Goal: Task Accomplishment & Management: Manage account settings

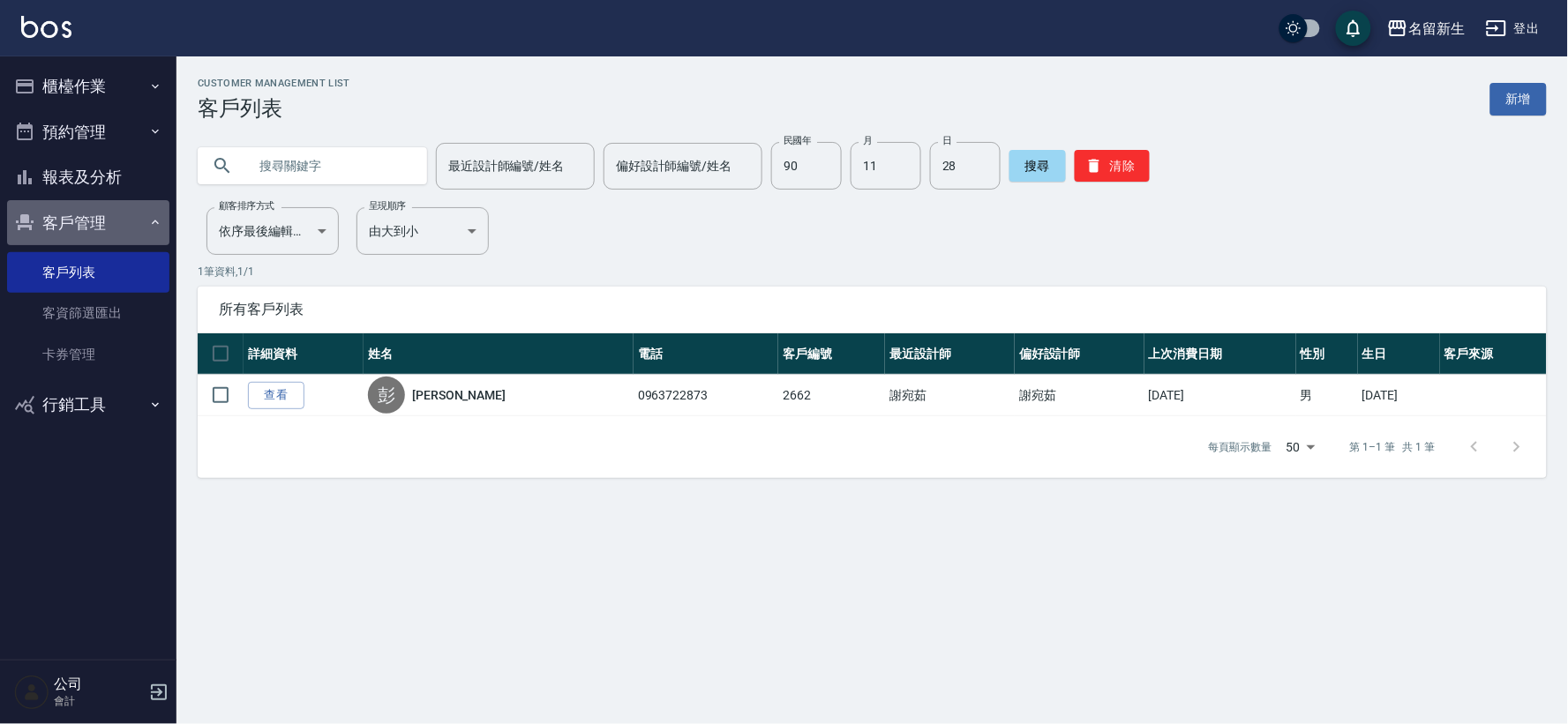
click at [97, 213] on button "客戶管理" at bounding box center [89, 222] width 163 height 46
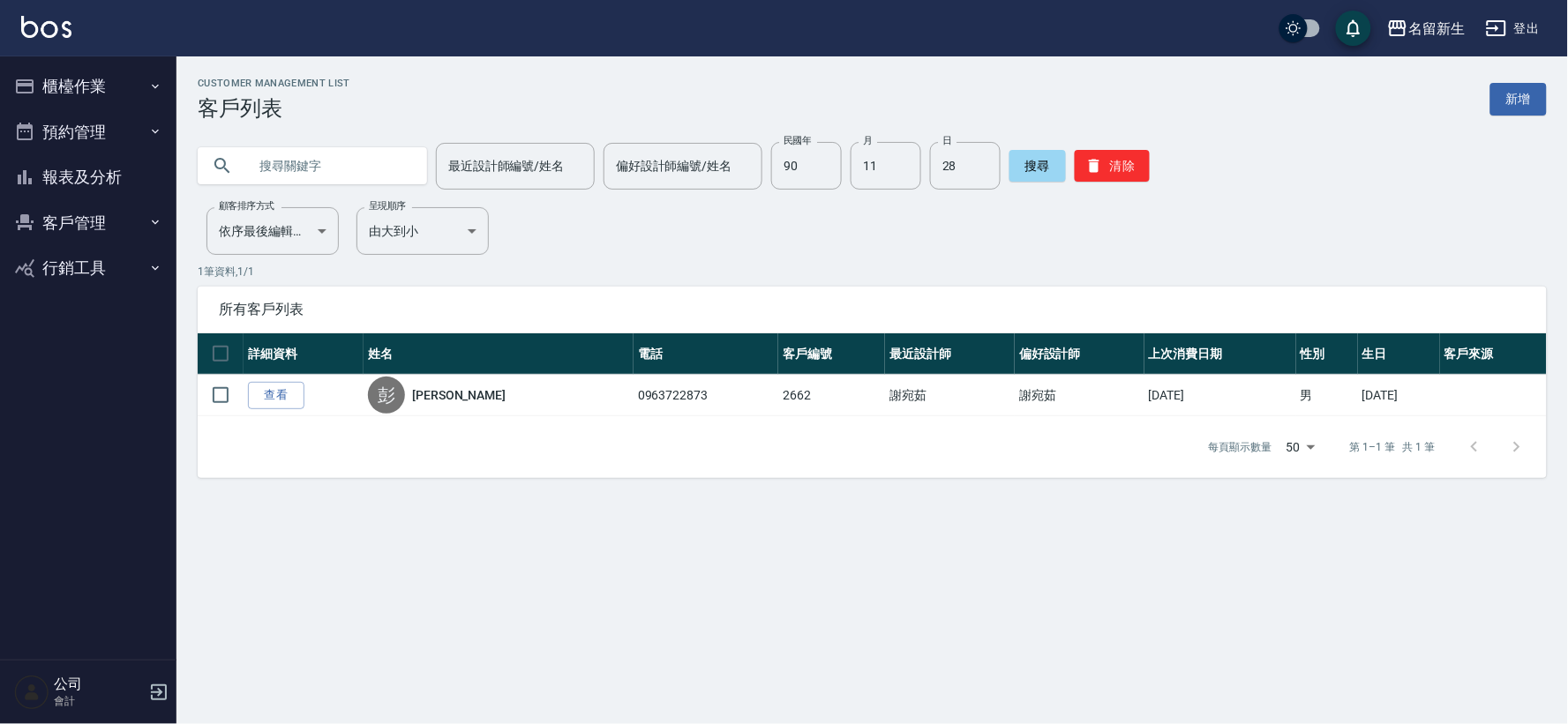
click at [97, 213] on button "客戶管理" at bounding box center [89, 222] width 163 height 46
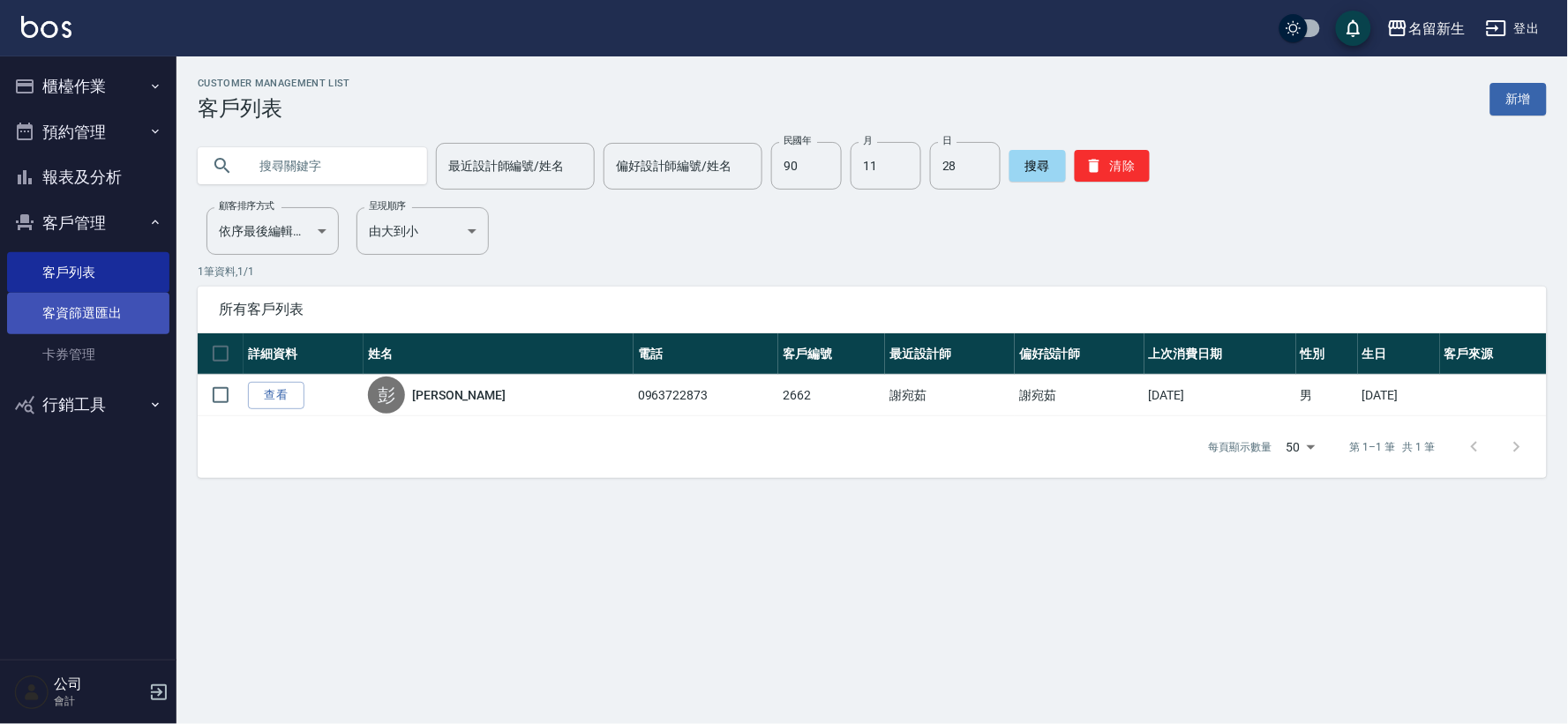
click at [103, 306] on link "客資篩選匯出" at bounding box center [89, 312] width 163 height 40
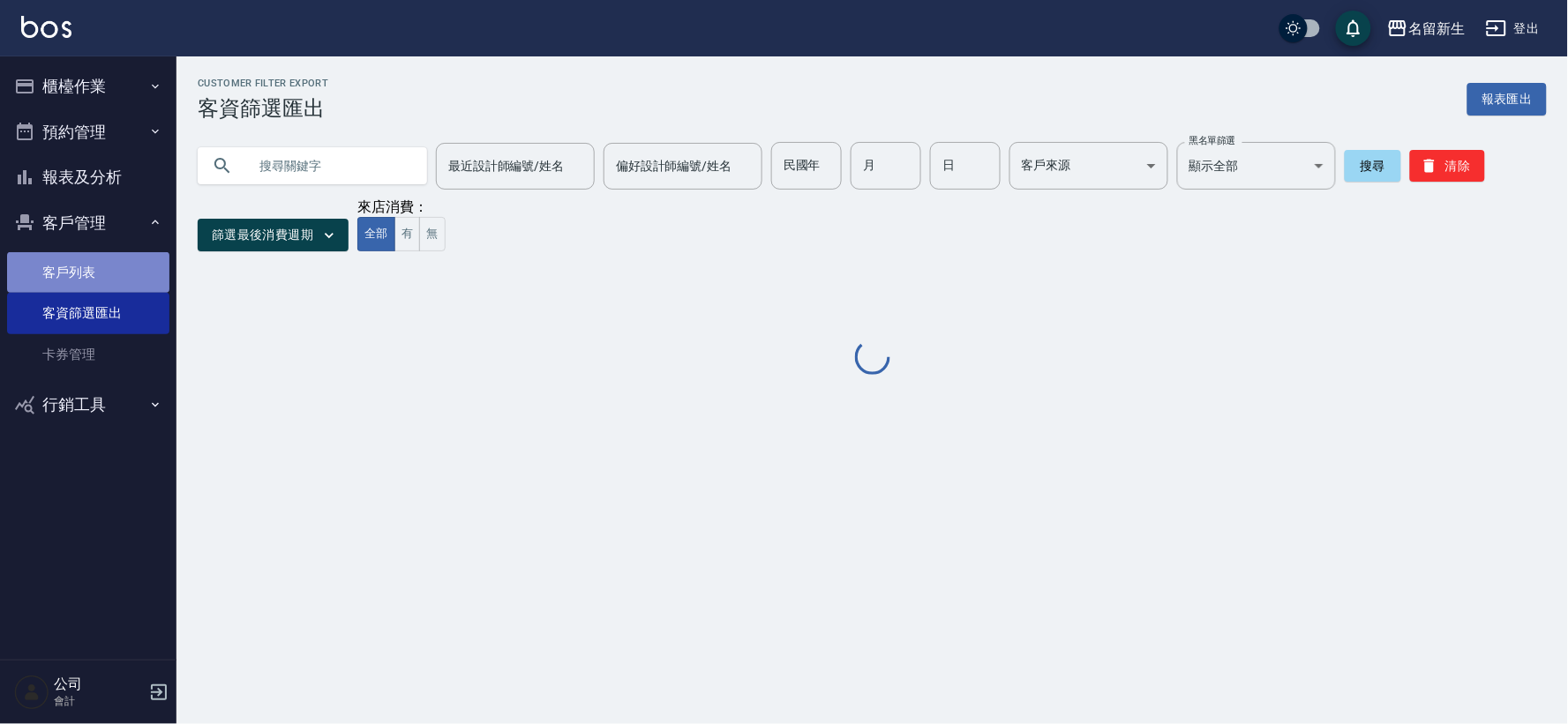
click at [116, 271] on link "客戶列表" at bounding box center [89, 272] width 163 height 40
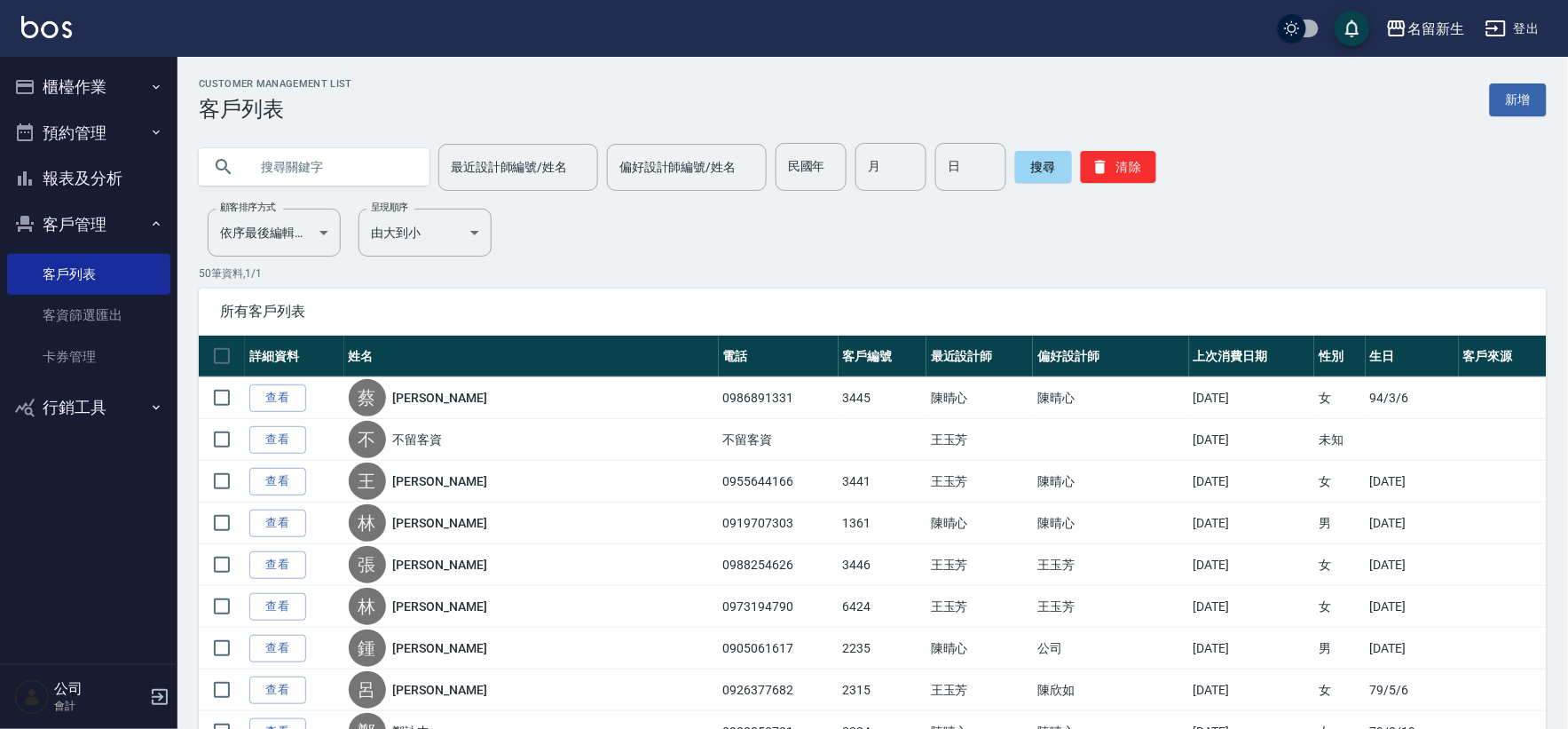
click at [340, 162] on input "text" at bounding box center [332, 166] width 167 height 48
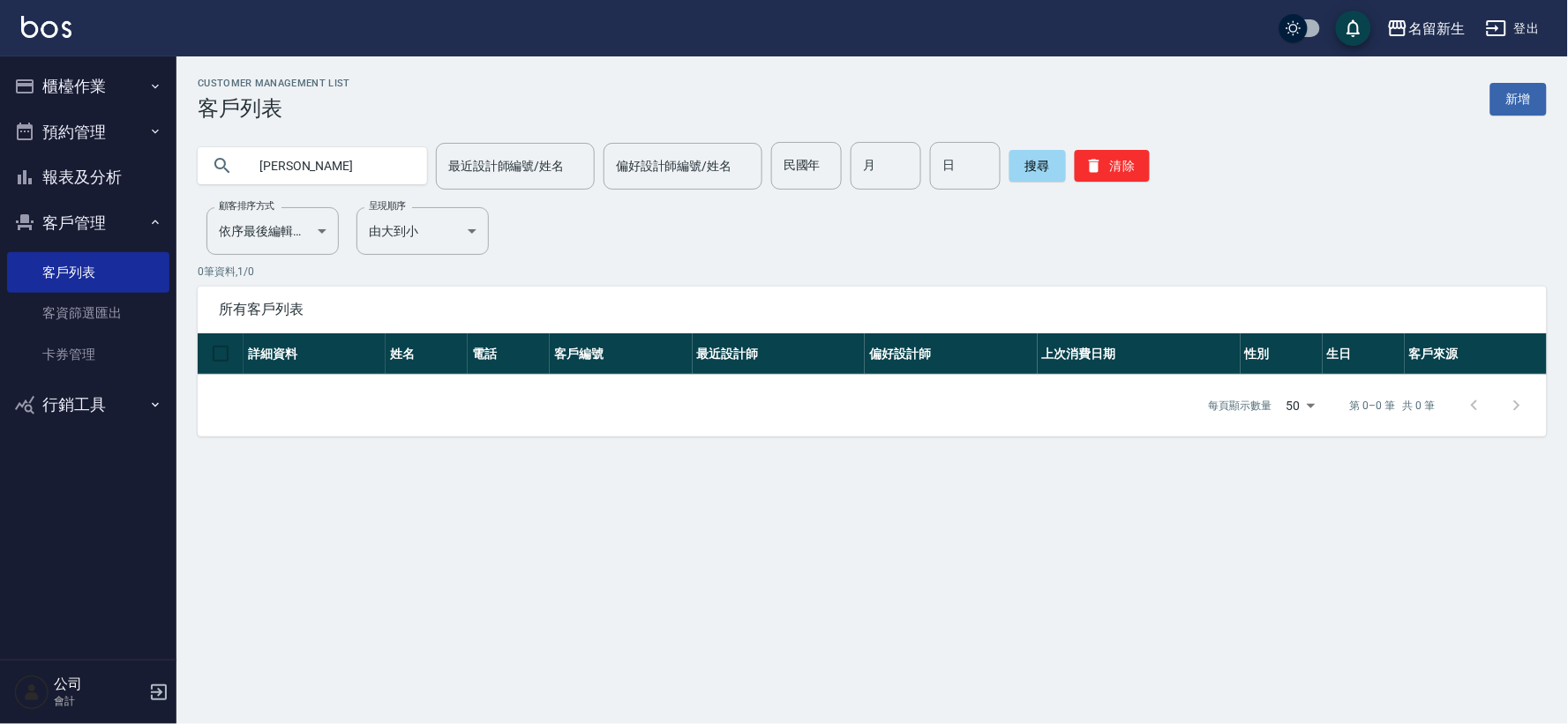
type input "[PERSON_NAME]"
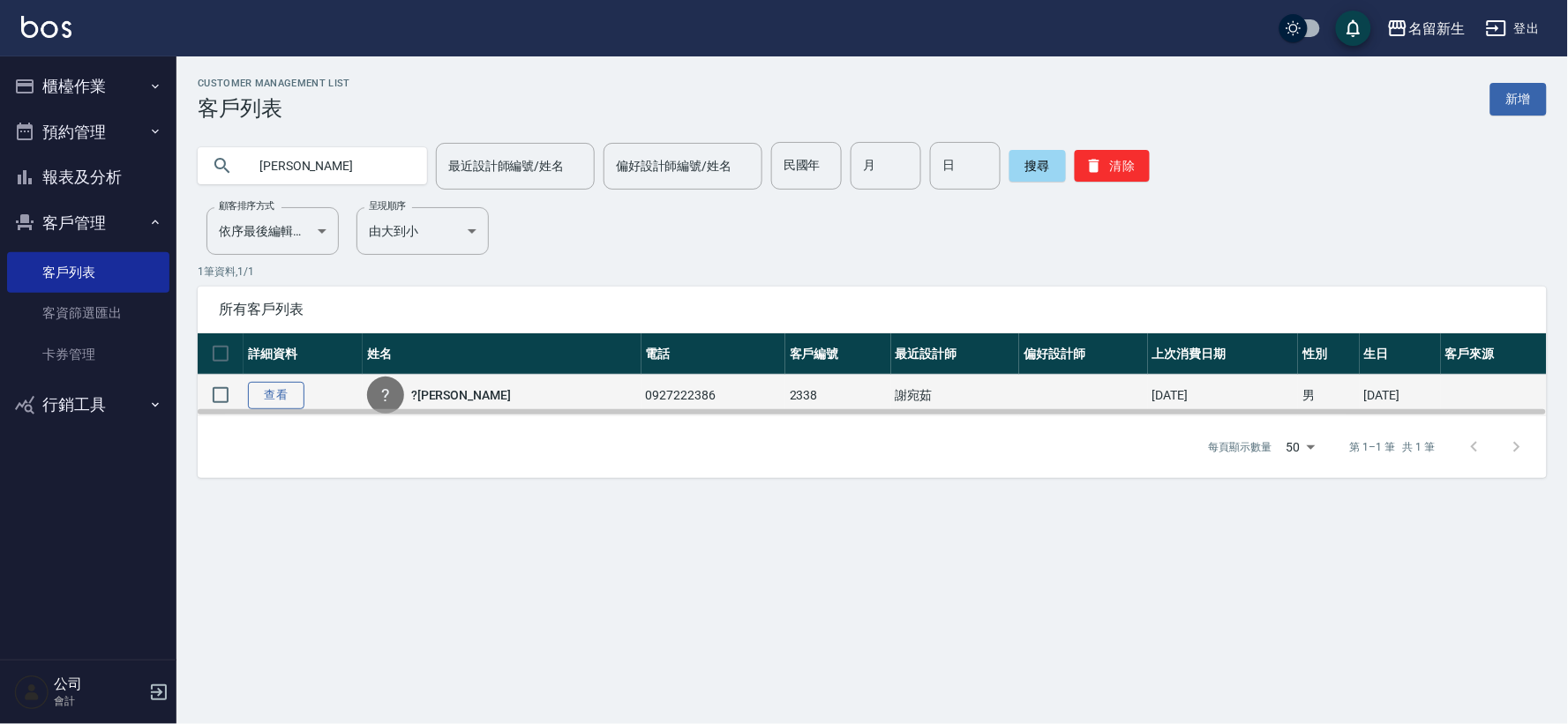
click at [293, 393] on link "查看" at bounding box center [276, 395] width 56 height 27
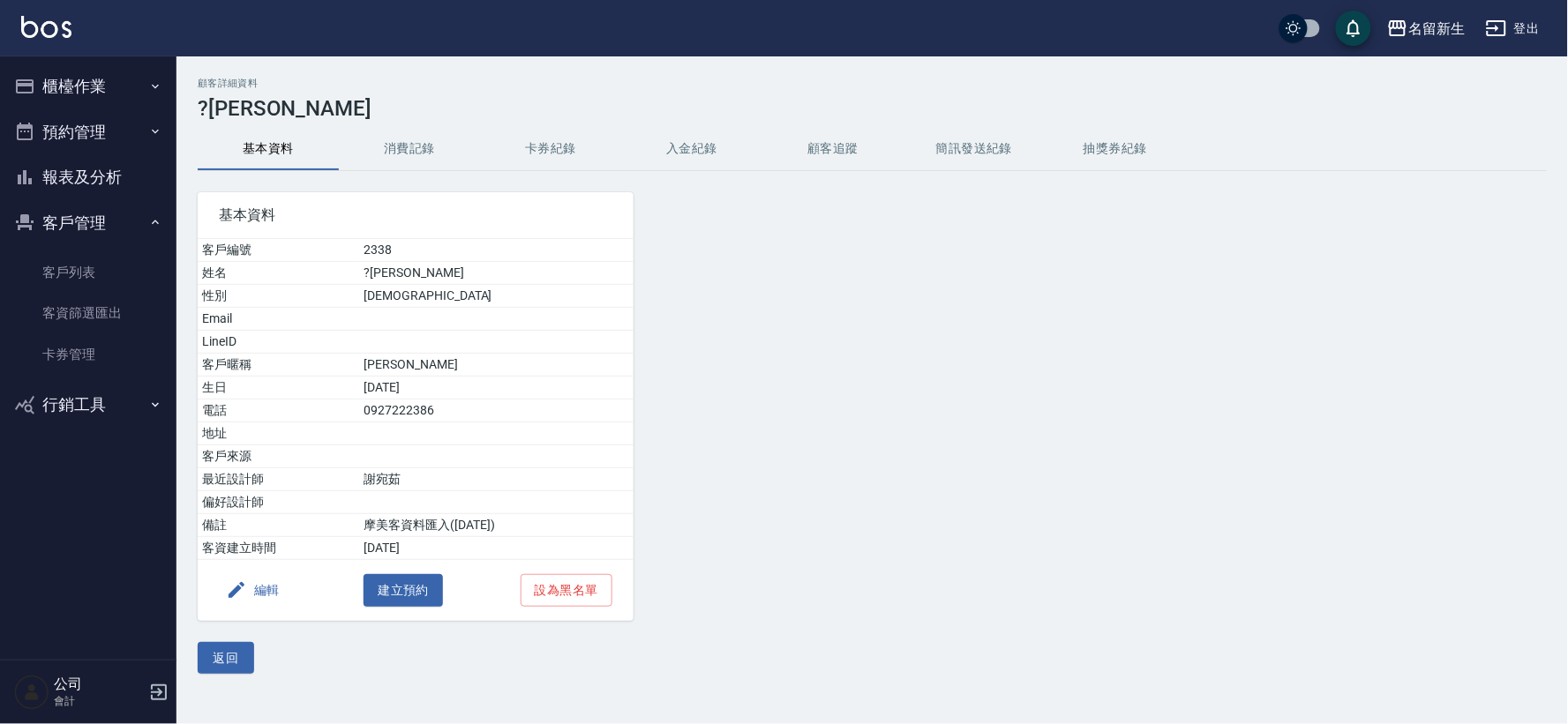
click at [263, 589] on button "編輯" at bounding box center [252, 590] width 68 height 33
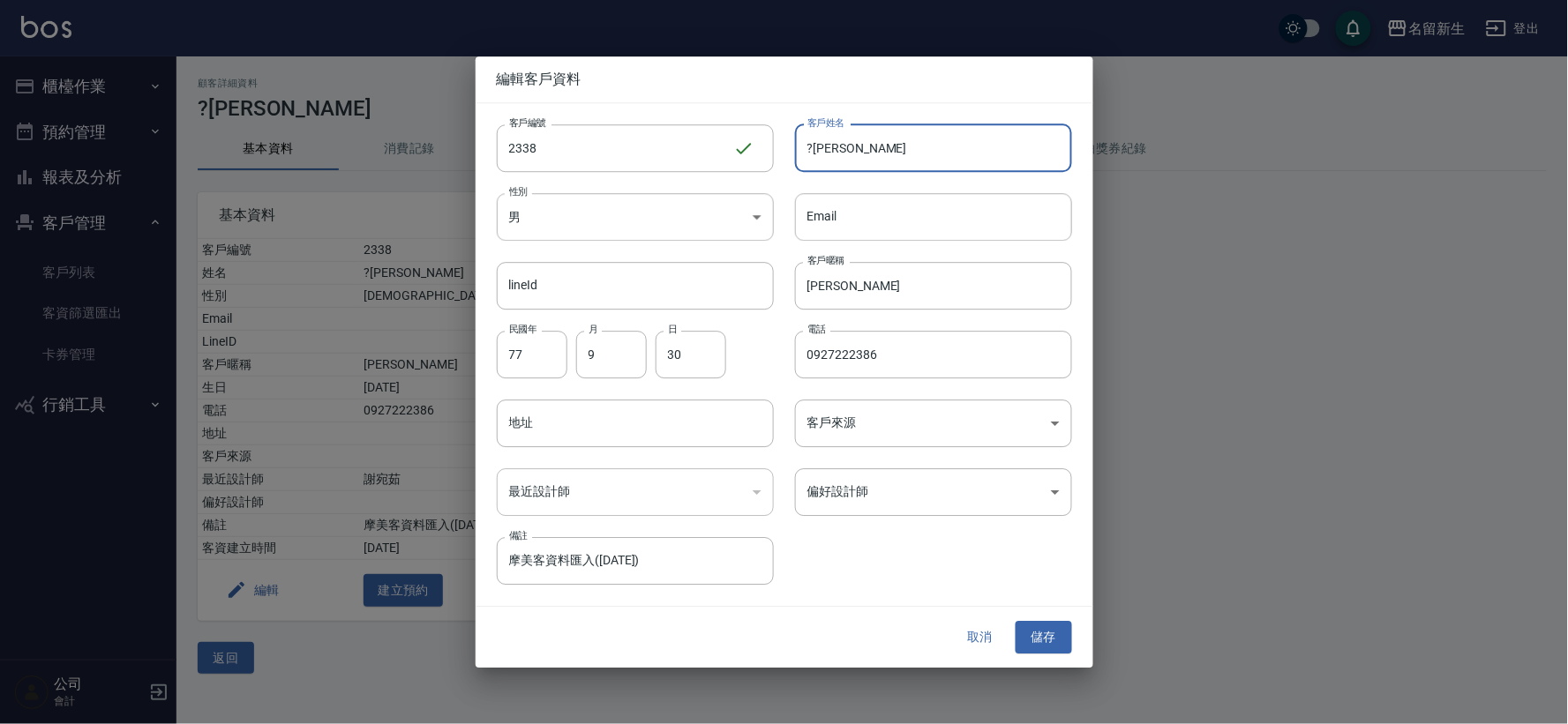
click at [815, 147] on input "?[PERSON_NAME]" at bounding box center [934, 148] width 277 height 48
type input "[PERSON_NAME]"
click at [1050, 636] on button "儲存" at bounding box center [1044, 638] width 56 height 33
